Goal: Check status

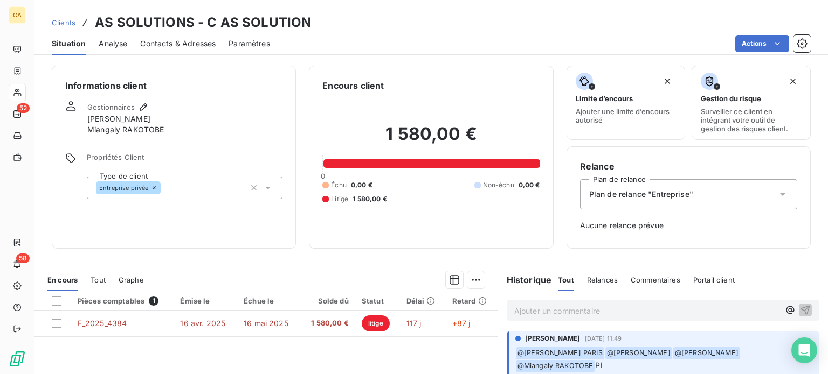
scroll to position [156, 0]
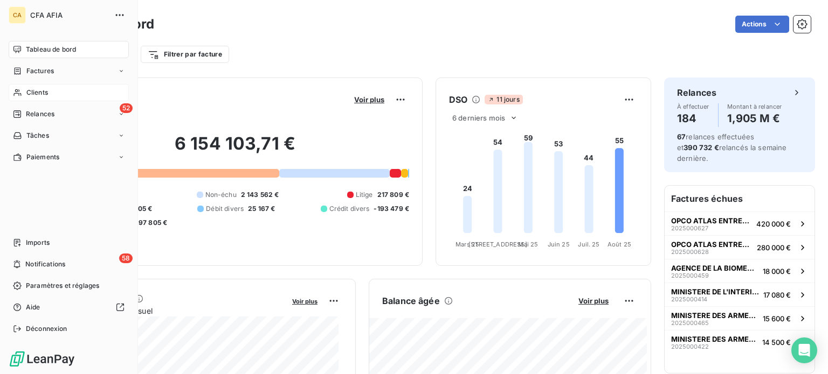
click at [36, 92] on span "Clients" at bounding box center [37, 93] width 22 height 10
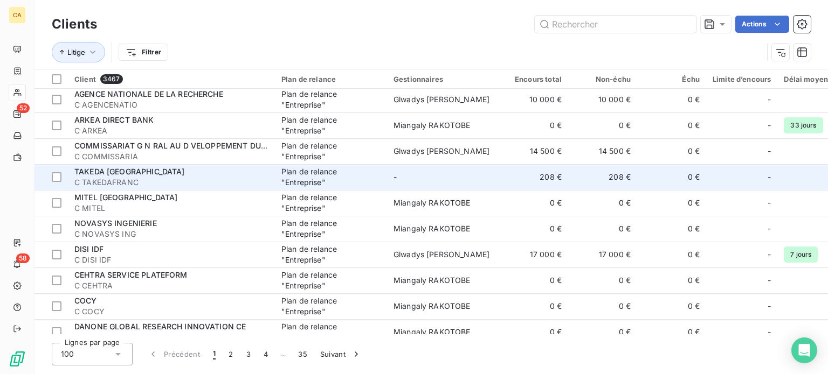
scroll to position [862, 0]
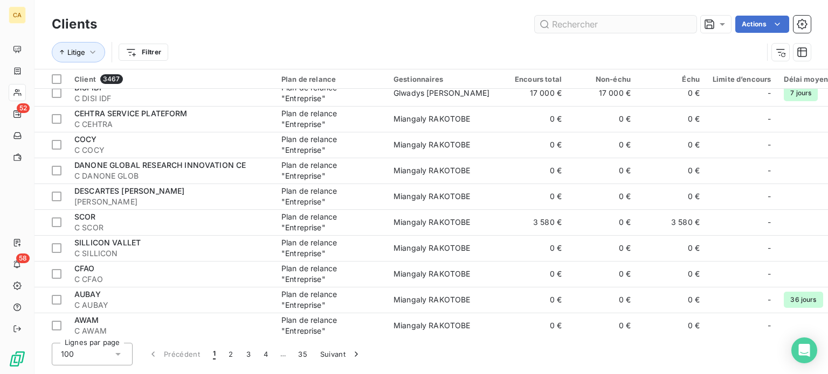
click at [576, 22] on input "text" at bounding box center [616, 24] width 162 height 17
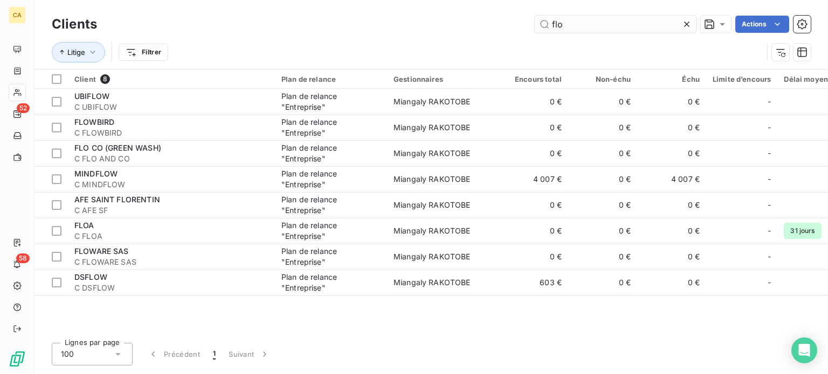
scroll to position [0, 0]
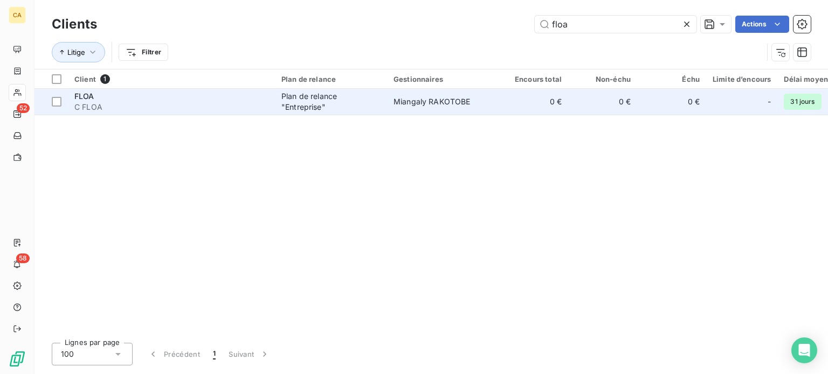
type input "floa"
click at [435, 102] on span "Miangaly RAKOTOBE" at bounding box center [431, 101] width 77 height 9
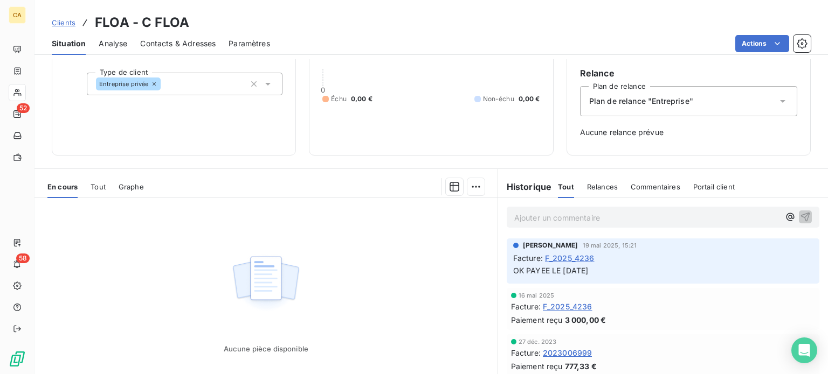
scroll to position [156, 0]
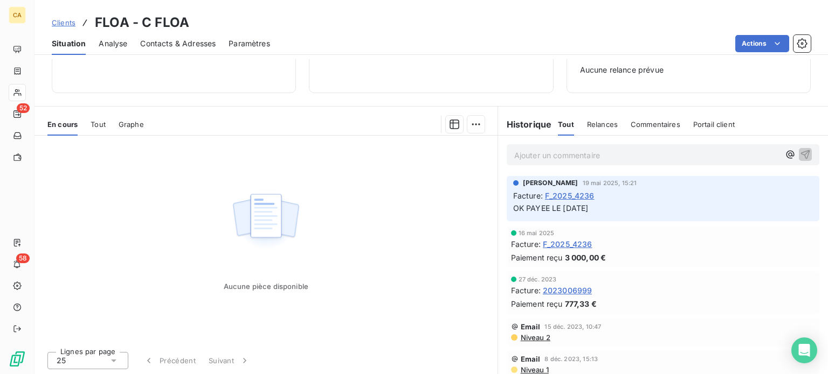
click at [100, 122] on span "Tout" at bounding box center [98, 124] width 15 height 9
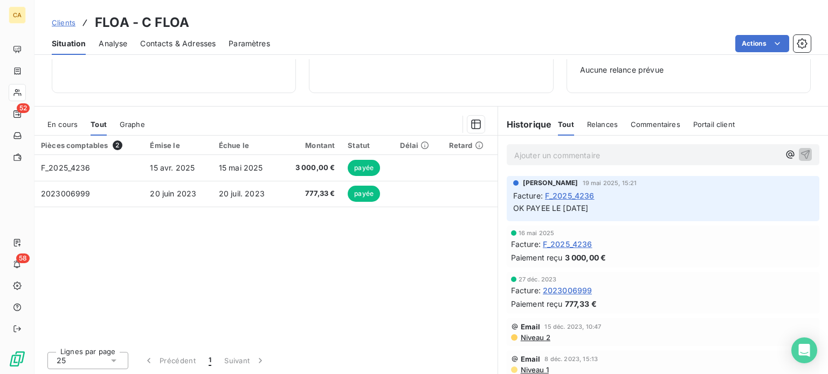
click at [612, 257] on div "Paiement reçu 3 000,00 €" at bounding box center [663, 257] width 304 height 11
click at [551, 242] on span "F_2025_4236" at bounding box center [568, 244] width 50 height 11
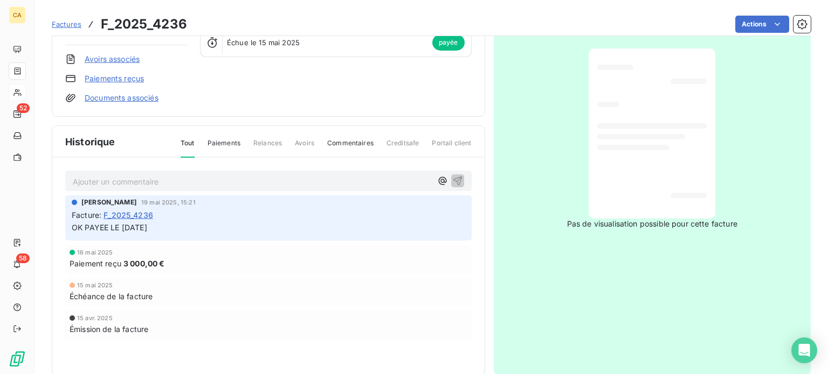
scroll to position [158, 0]
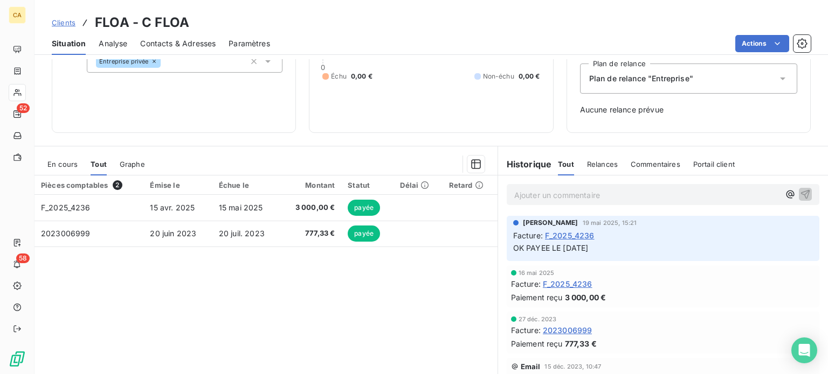
scroll to position [156, 0]
